Goal: Task Accomplishment & Management: Manage account settings

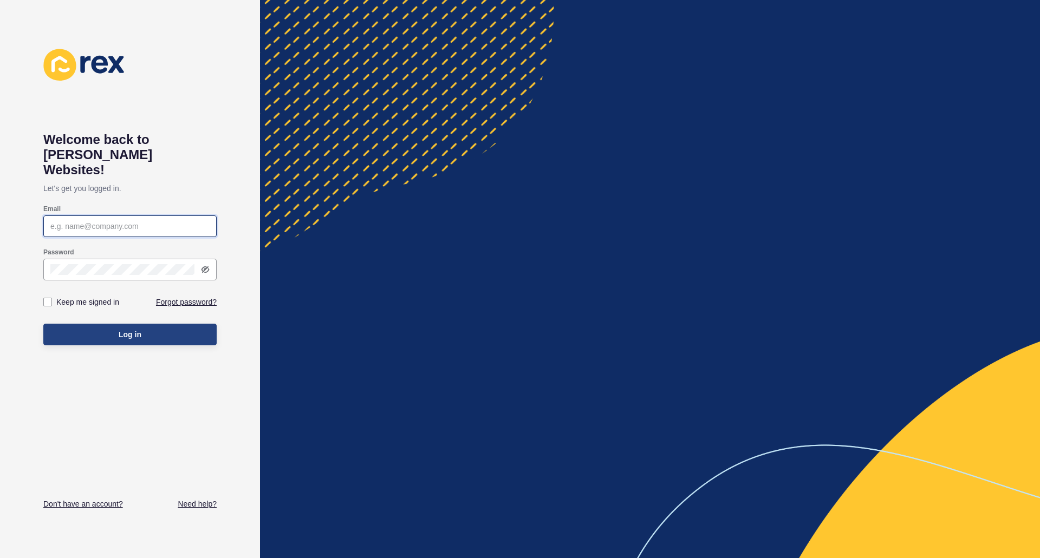
type input "[PERSON_NAME][EMAIL_ADDRESS][PERSON_NAME][DOMAIN_NAME]"
click at [106, 324] on button "Log in" at bounding box center [129, 335] width 173 height 22
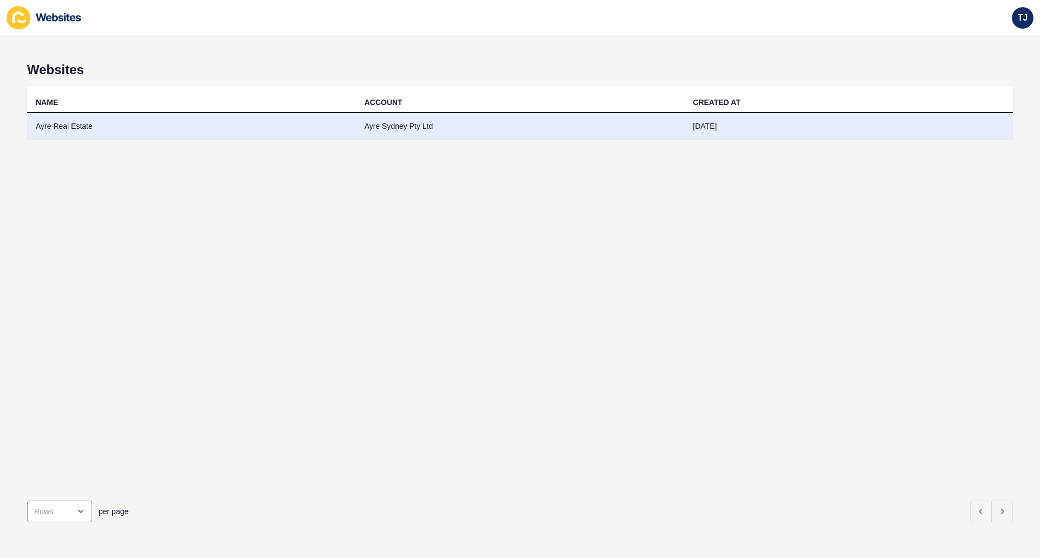
click at [110, 125] on td "Ayre Real Estate" at bounding box center [191, 126] width 329 height 27
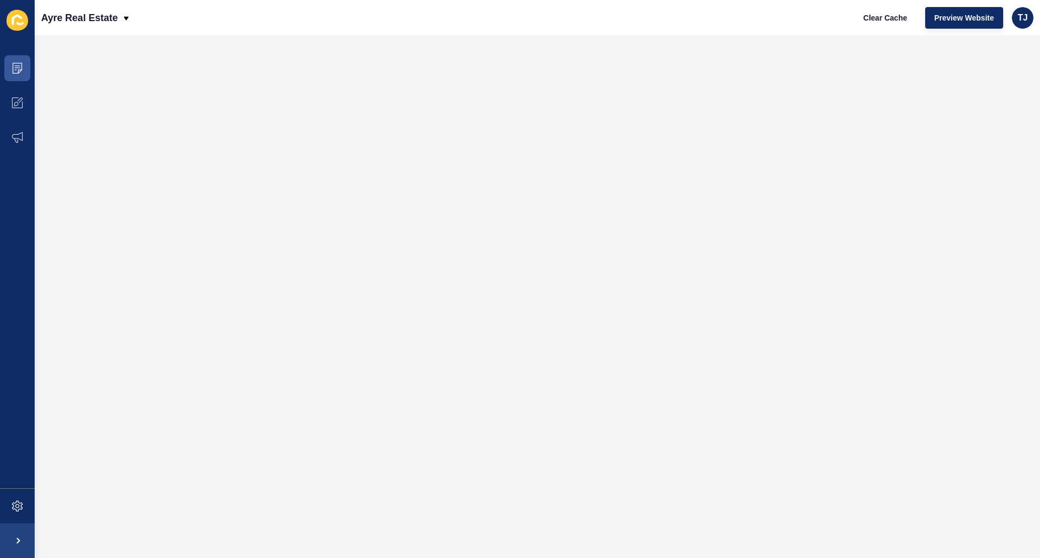
click at [28, 49] on div "Content Appearance Marketing Settings" at bounding box center [17, 279] width 35 height 558
click at [17, 67] on icon at bounding box center [17, 68] width 11 height 11
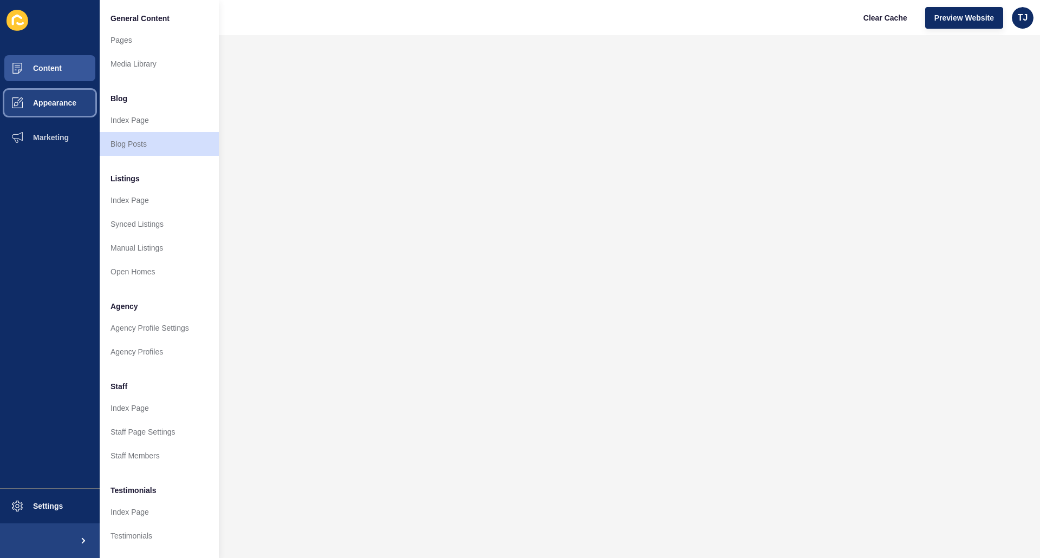
drag, startPoint x: 49, startPoint y: 101, endPoint x: 48, endPoint y: 112, distance: 10.9
click at [49, 101] on span "Appearance" at bounding box center [37, 103] width 78 height 9
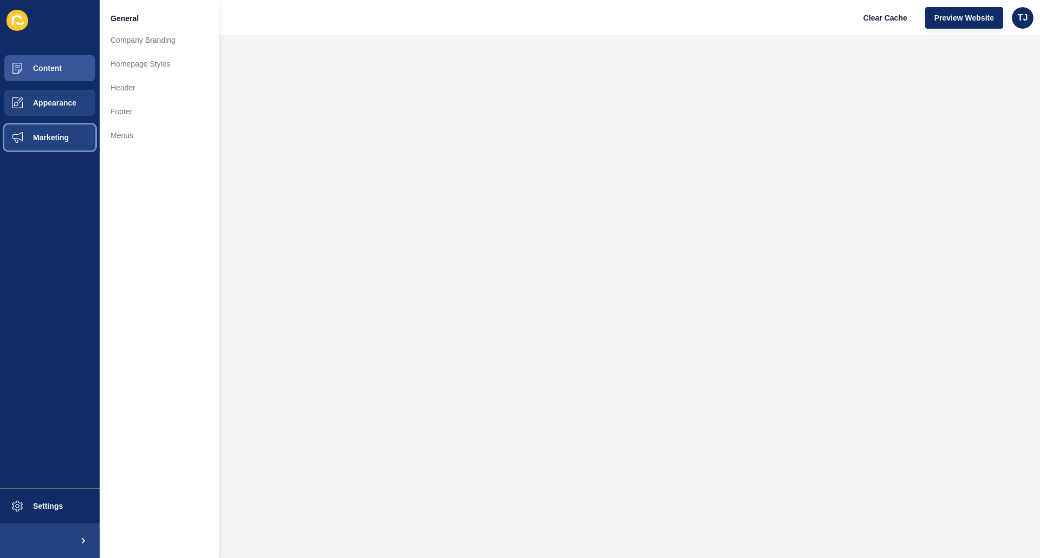
click at [49, 145] on button "Marketing" at bounding box center [50, 137] width 100 height 35
click at [57, 106] on span "Appearance" at bounding box center [37, 103] width 78 height 9
click at [61, 62] on button "Content" at bounding box center [50, 68] width 100 height 35
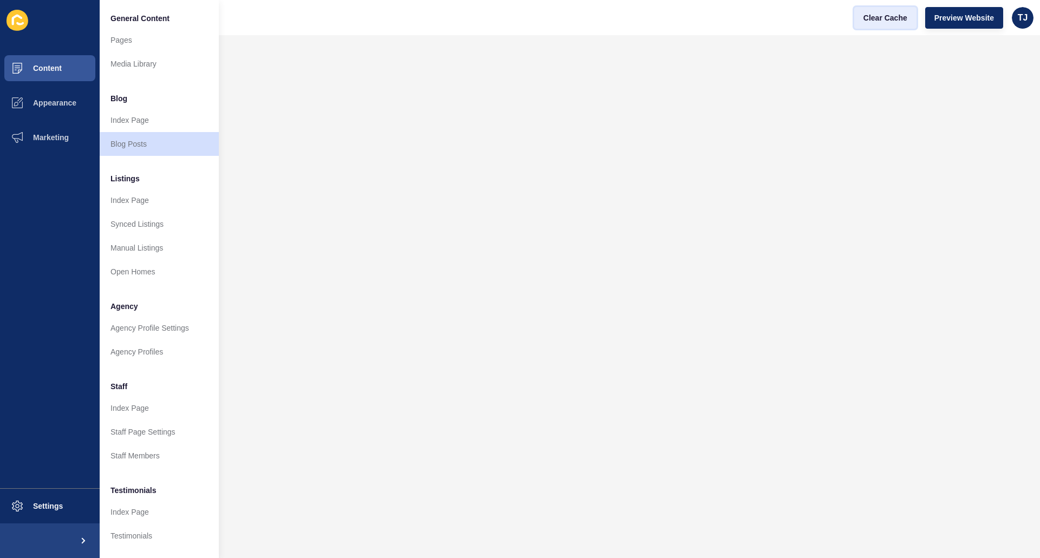
click at [871, 12] on span "Clear Cache" at bounding box center [885, 17] width 44 height 11
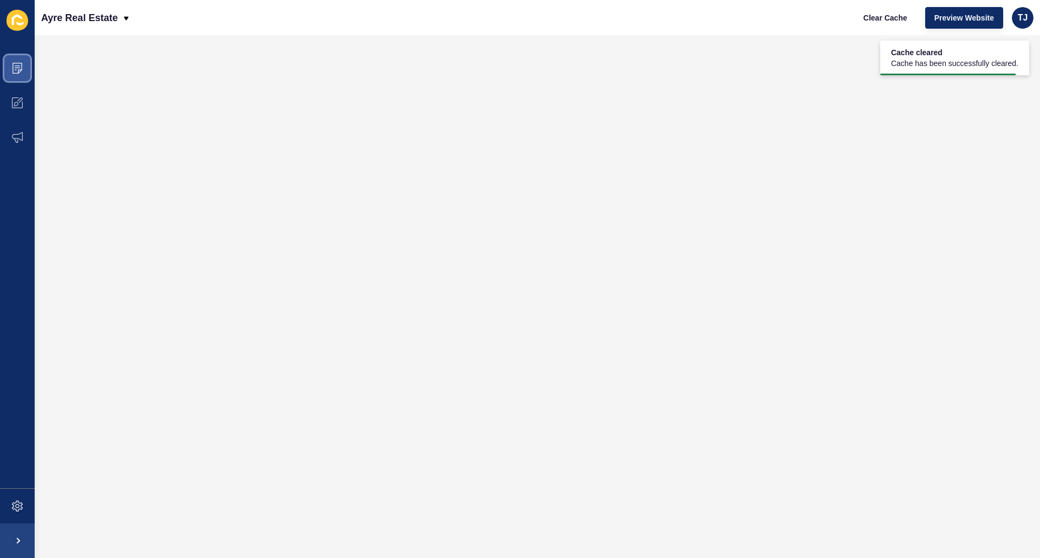
click at [14, 67] on icon at bounding box center [17, 68] width 11 height 11
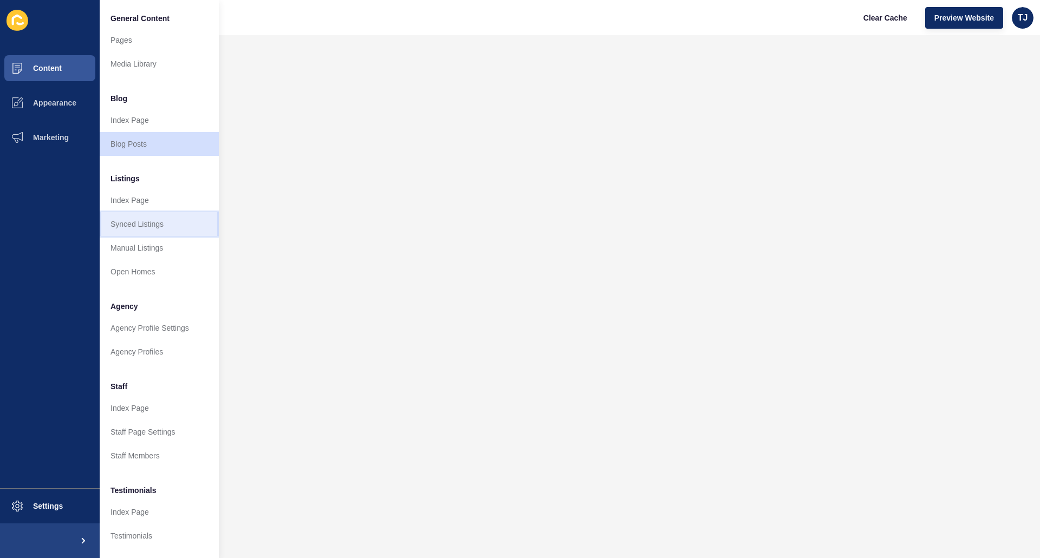
click at [157, 227] on link "Synced Listings" at bounding box center [159, 224] width 119 height 24
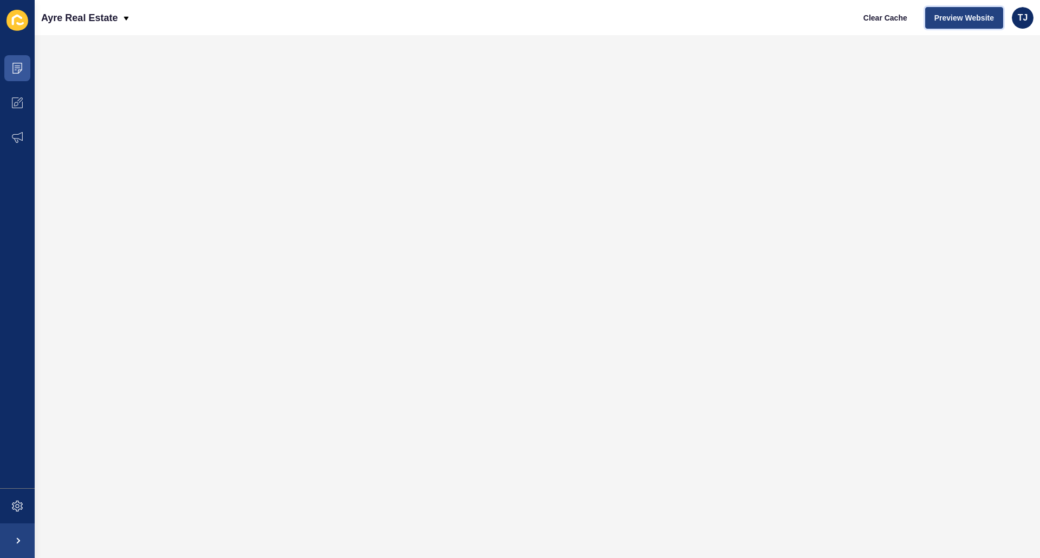
click at [937, 25] on button "Preview Website" at bounding box center [964, 18] width 78 height 22
